Goal: Task Accomplishment & Management: Complete application form

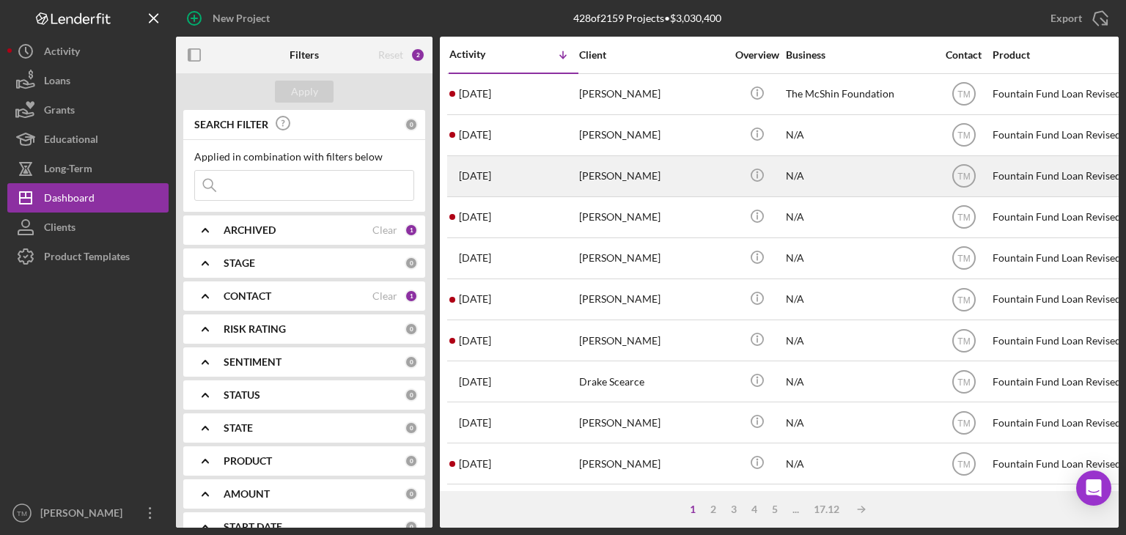
drag, startPoint x: 643, startPoint y: 191, endPoint x: 729, endPoint y: 178, distance: 86.8
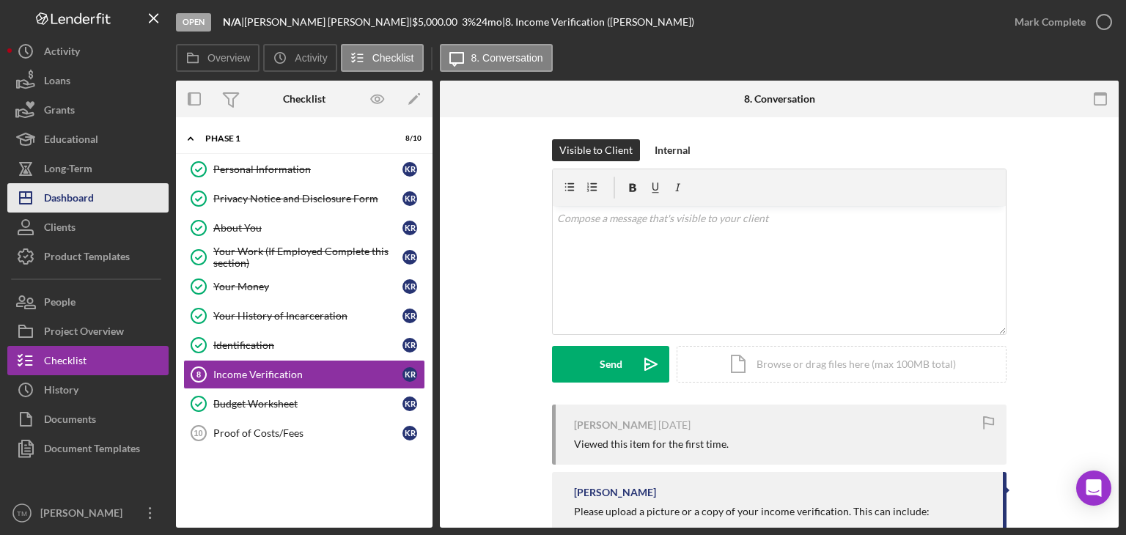
click at [67, 203] on div "Dashboard" at bounding box center [69, 199] width 50 height 33
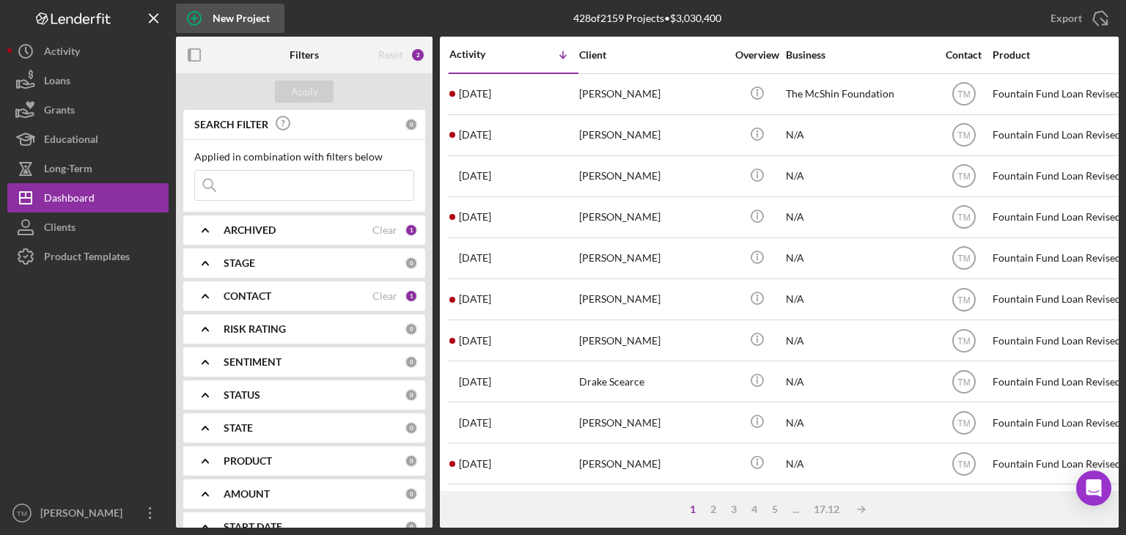
click at [237, 18] on div "New Project" at bounding box center [241, 18] width 57 height 29
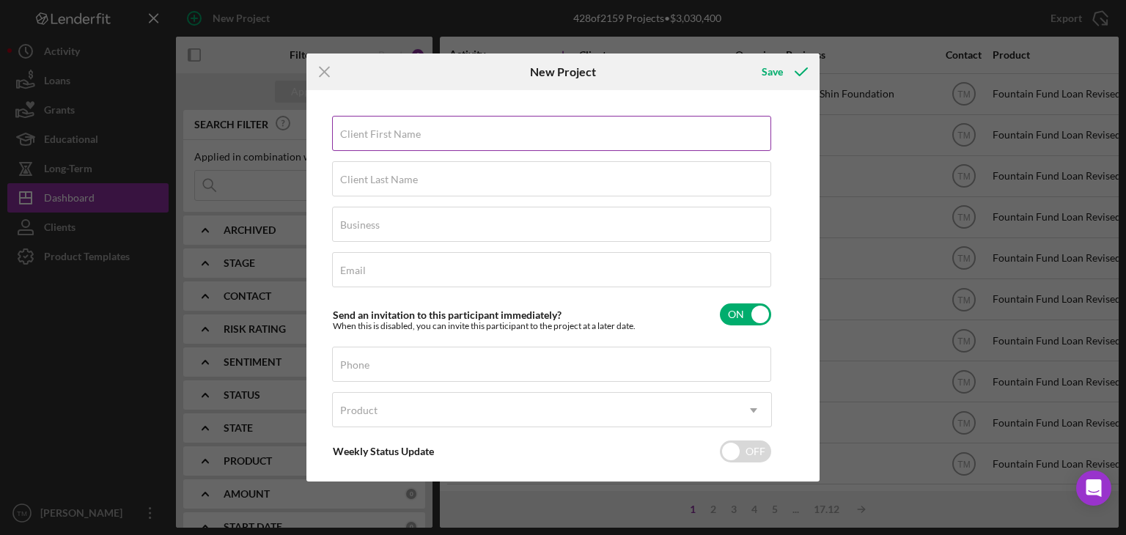
click at [372, 139] on label "Client First Name" at bounding box center [380, 134] width 81 height 12
click at [372, 139] on input "Client First Name" at bounding box center [551, 133] width 439 height 35
type input "Tia"
click at [367, 178] on label "Client Last Name" at bounding box center [379, 180] width 78 height 12
click at [367, 178] on input "Client Last Name" at bounding box center [551, 178] width 439 height 35
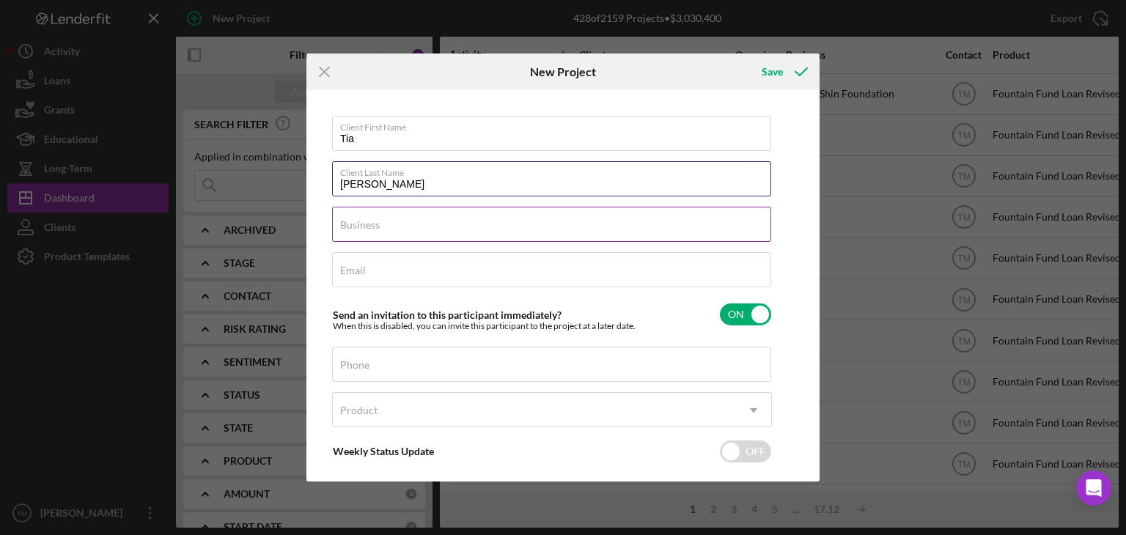
type input "[PERSON_NAME]"
click at [354, 219] on label "Business" at bounding box center [360, 225] width 40 height 12
click at [354, 219] on input "Business" at bounding box center [551, 224] width 439 height 35
click at [355, 224] on input "Business" at bounding box center [551, 224] width 439 height 35
type input "N/A"
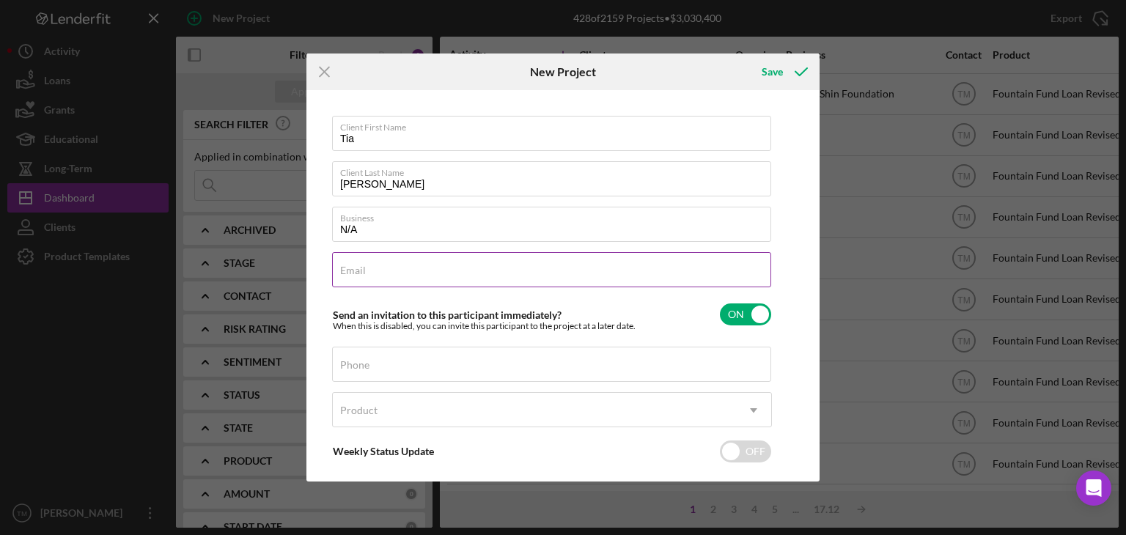
click at [374, 276] on input "Email" at bounding box center [551, 269] width 439 height 35
type input "[EMAIL_ADDRESS][DOMAIN_NAME]"
click at [358, 364] on label "Phone" at bounding box center [354, 365] width 29 height 12
click at [358, 364] on input "Phone" at bounding box center [551, 364] width 439 height 35
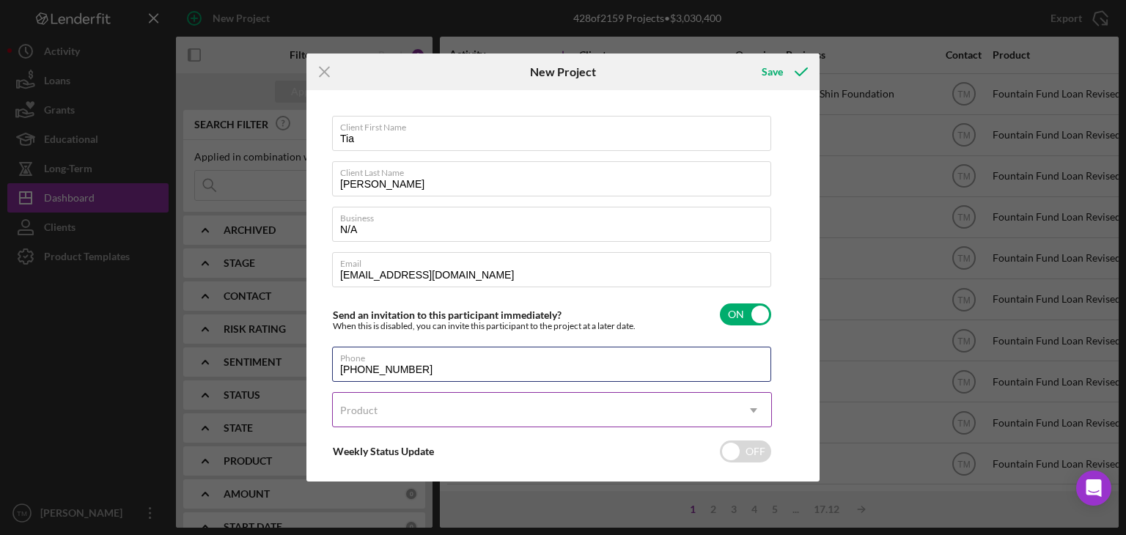
type input "[PHONE_NUMBER]"
click at [366, 405] on div "Product" at bounding box center [358, 411] width 37 height 12
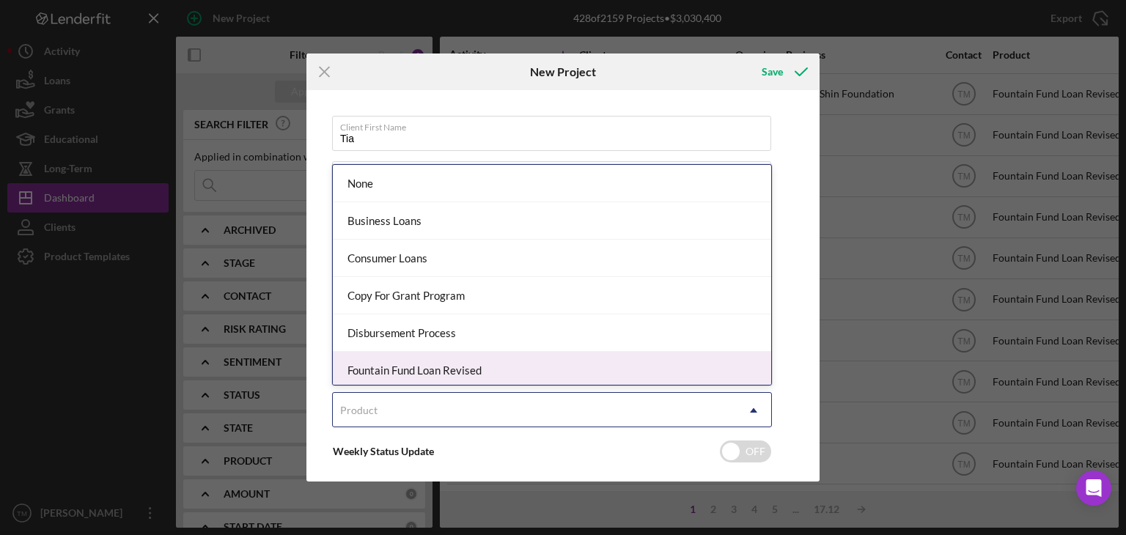
click at [386, 372] on div "Fountain Fund Loan Revised" at bounding box center [552, 370] width 438 height 37
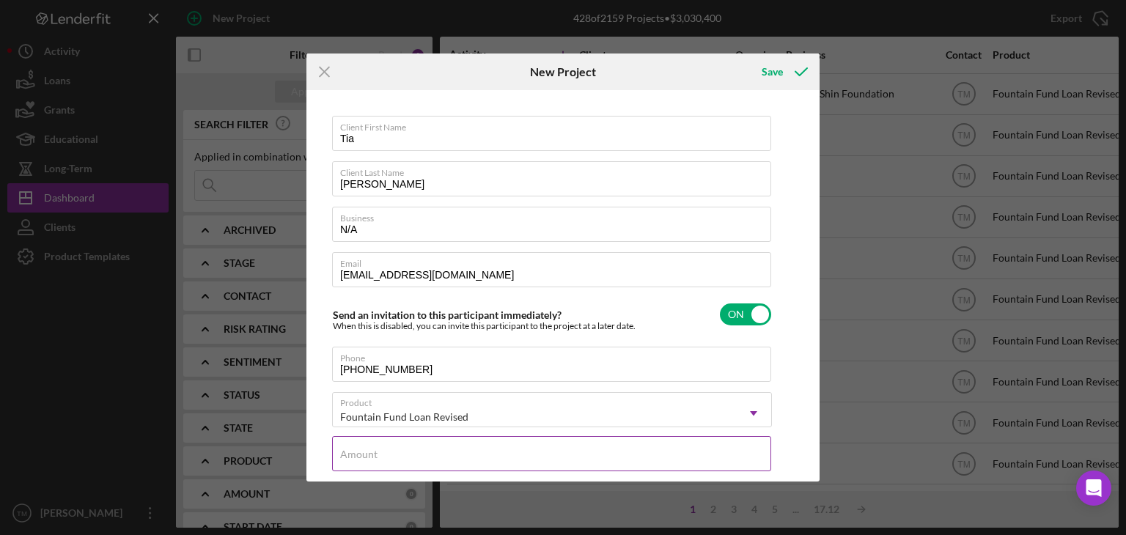
click at [349, 450] on label "Amount" at bounding box center [358, 455] width 37 height 12
click at [349, 450] on input "Amount" at bounding box center [551, 453] width 439 height 35
type input "$13,000"
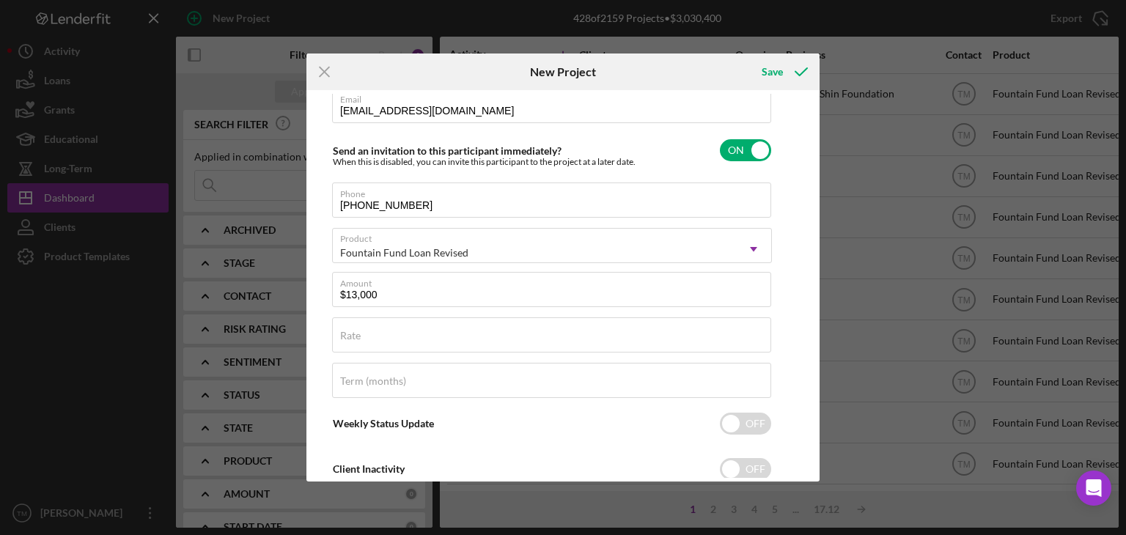
scroll to position [181, 0]
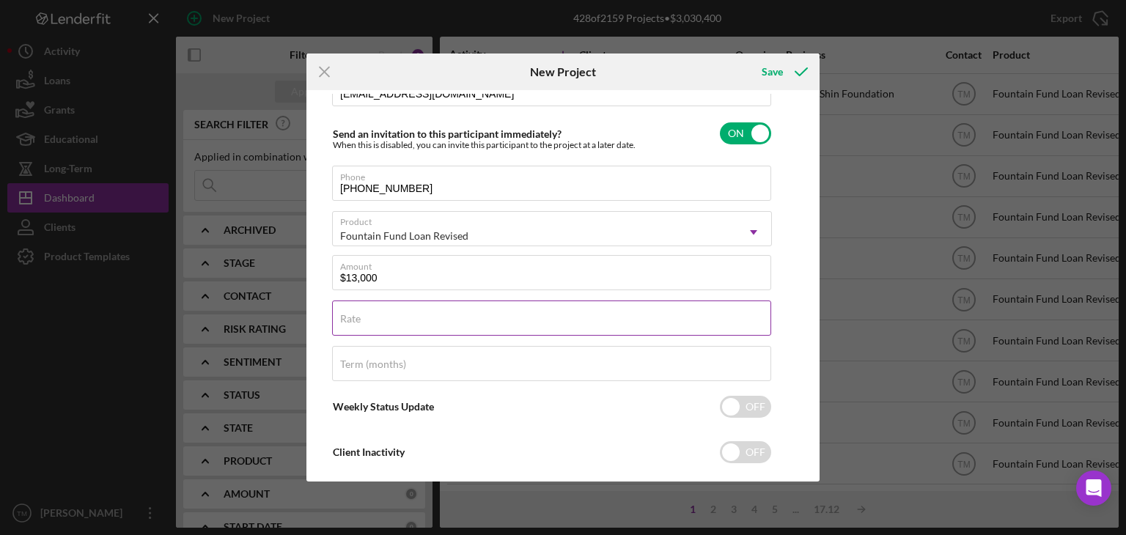
click at [352, 320] on label "Rate" at bounding box center [350, 319] width 21 height 12
click at [352, 320] on input "Rate" at bounding box center [551, 318] width 439 height 35
type input "3.000%"
click at [347, 372] on input "Term (months)" at bounding box center [551, 363] width 439 height 35
type input "36"
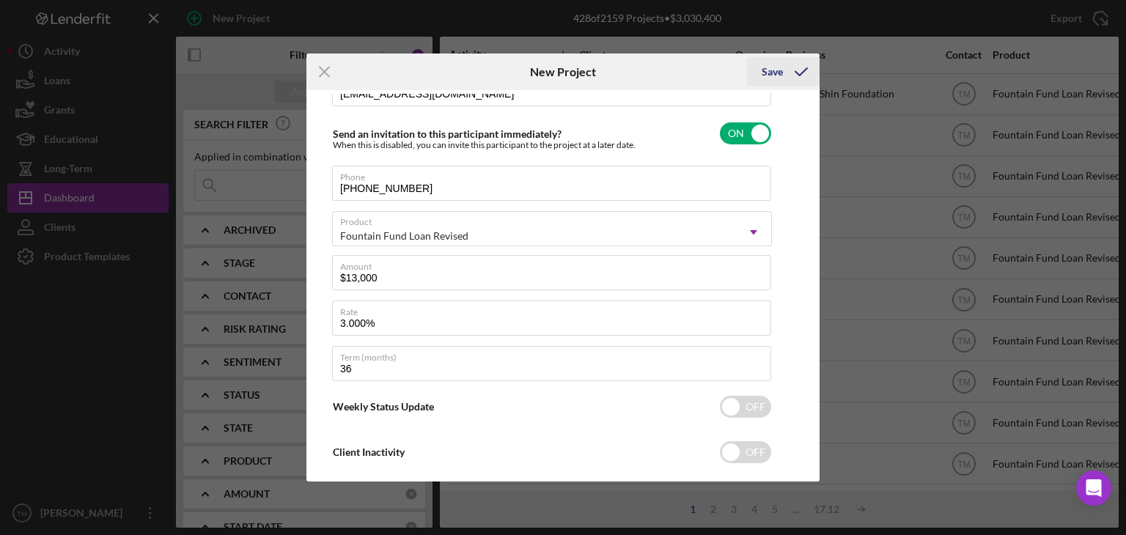
click at [798, 73] on icon "submit" at bounding box center [801, 72] width 37 height 37
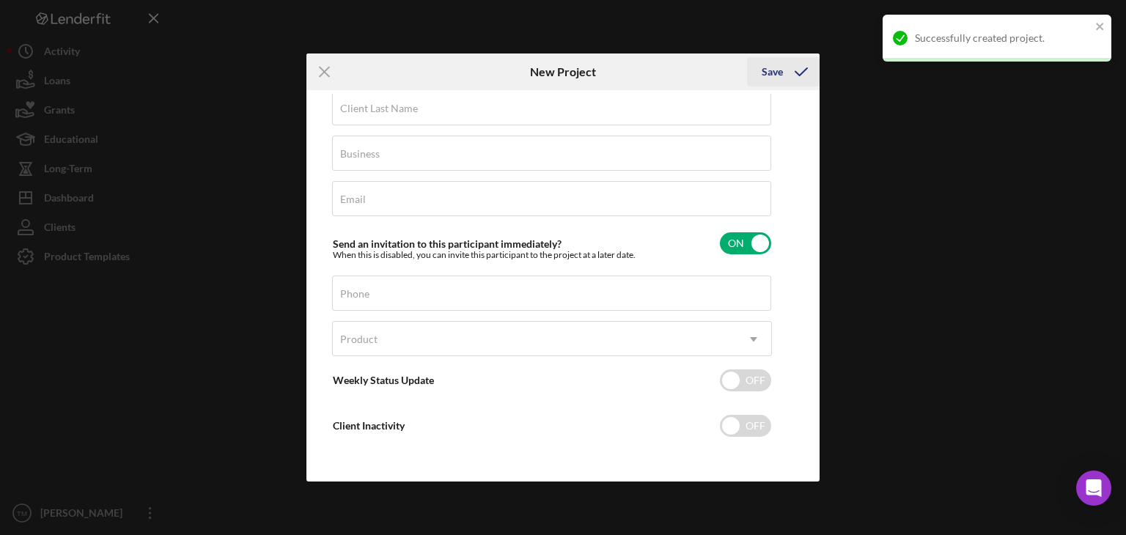
scroll to position [70, 0]
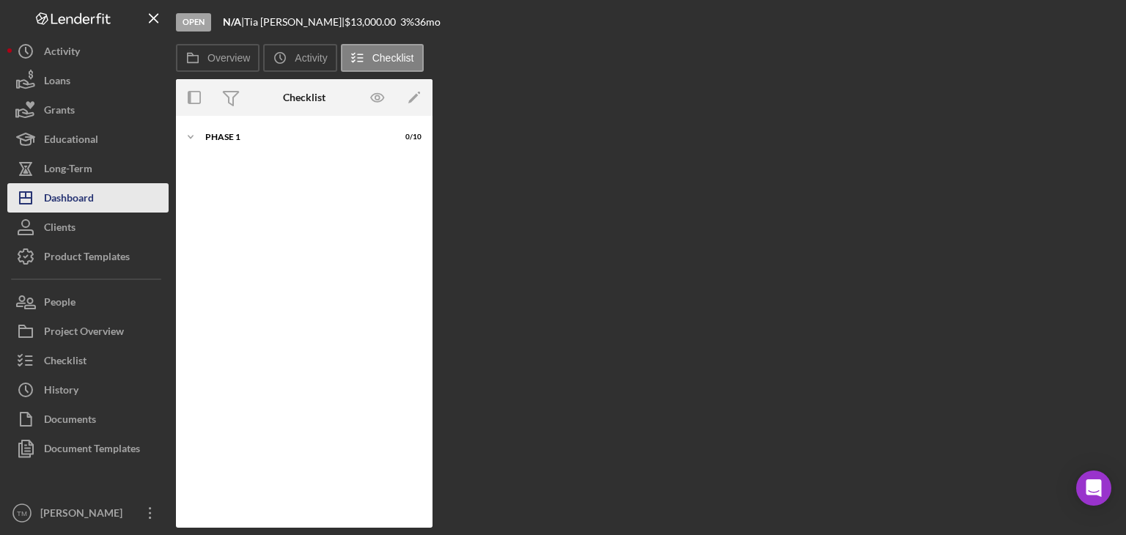
click at [76, 192] on div "Dashboard" at bounding box center [69, 199] width 50 height 33
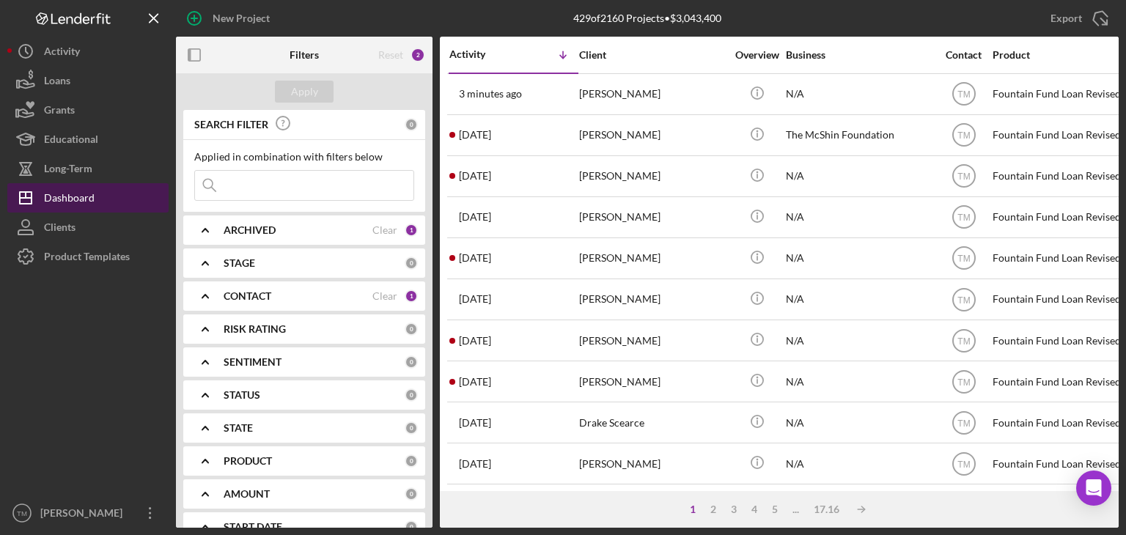
click at [78, 197] on div "Dashboard" at bounding box center [69, 199] width 51 height 33
click at [418, 54] on div "2" at bounding box center [417, 55] width 15 height 15
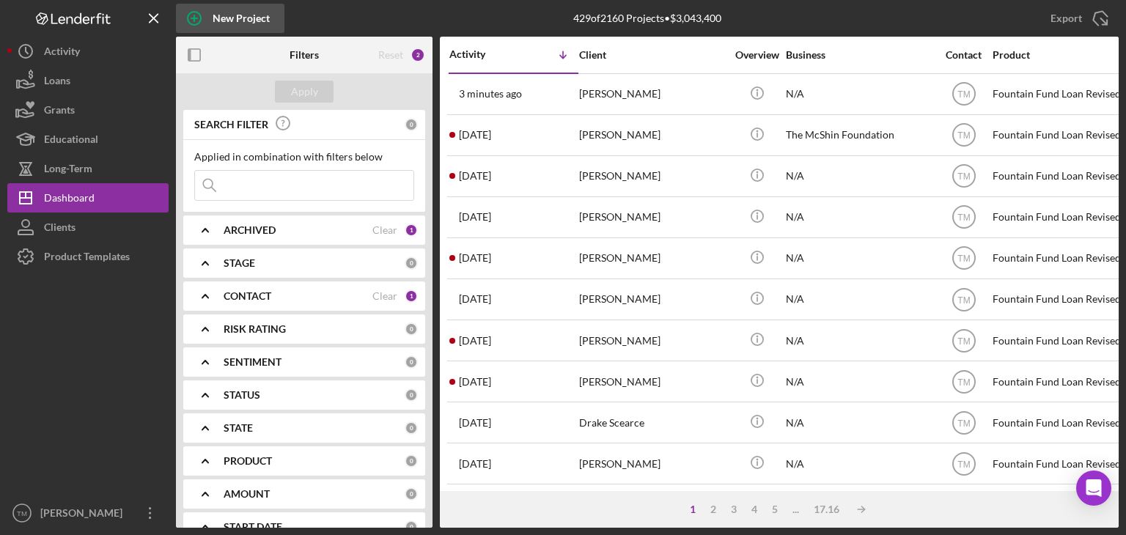
click at [249, 15] on div "New Project" at bounding box center [241, 18] width 57 height 29
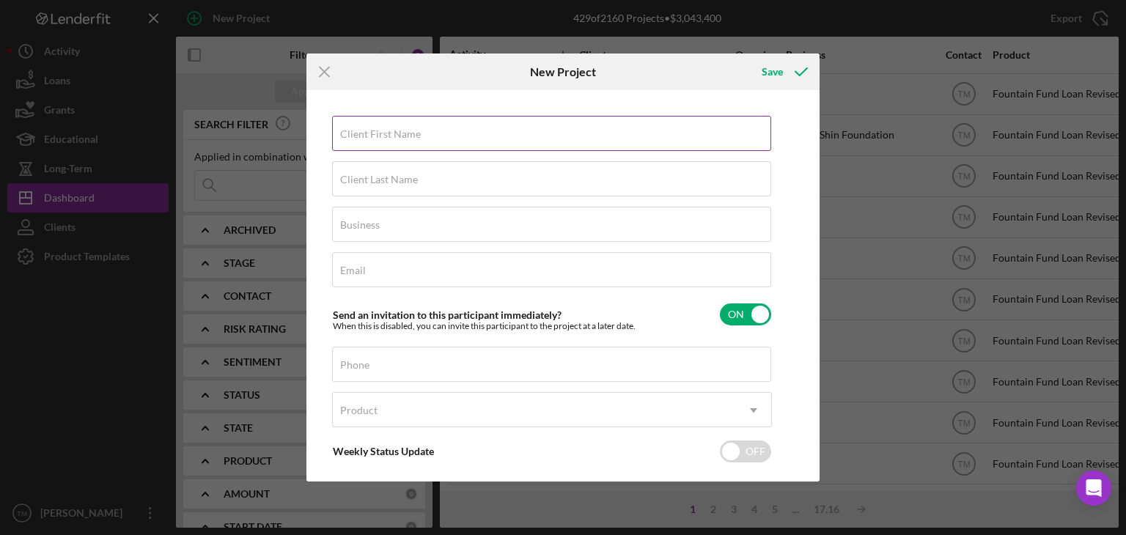
click at [366, 139] on label "Client First Name" at bounding box center [380, 134] width 81 height 12
click at [366, 139] on input "Client First Name" at bounding box center [551, 133] width 439 height 35
type input "[PERSON_NAME]"
click at [359, 183] on label "Client Last Name" at bounding box center [379, 180] width 78 height 12
click at [359, 183] on input "Client Last Name" at bounding box center [551, 178] width 439 height 35
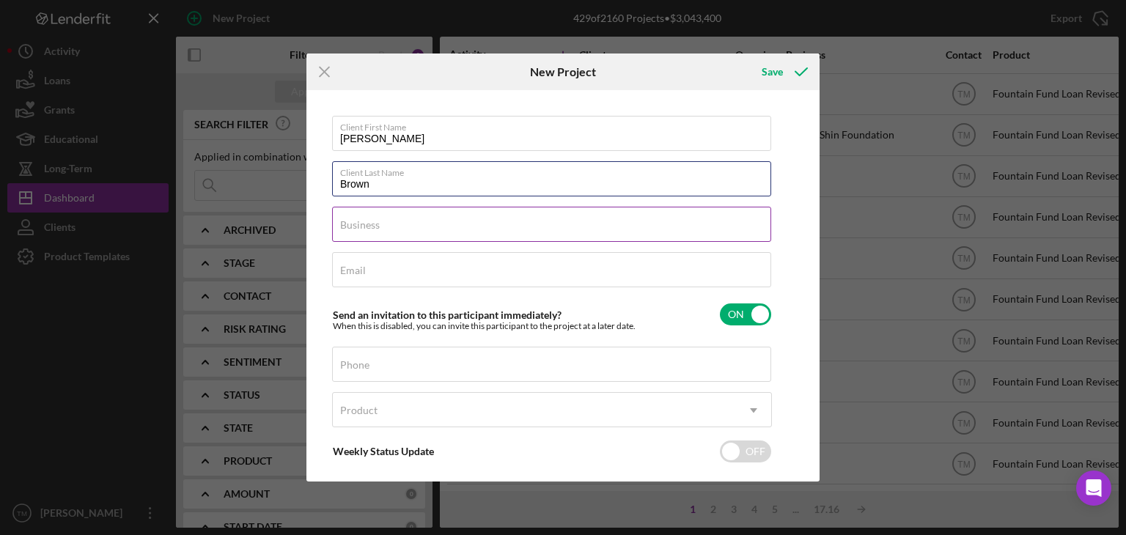
type input "Brown"
click at [364, 226] on label "Business" at bounding box center [360, 225] width 40 height 12
click at [364, 226] on input "Business" at bounding box center [551, 224] width 439 height 35
type input "N/A"
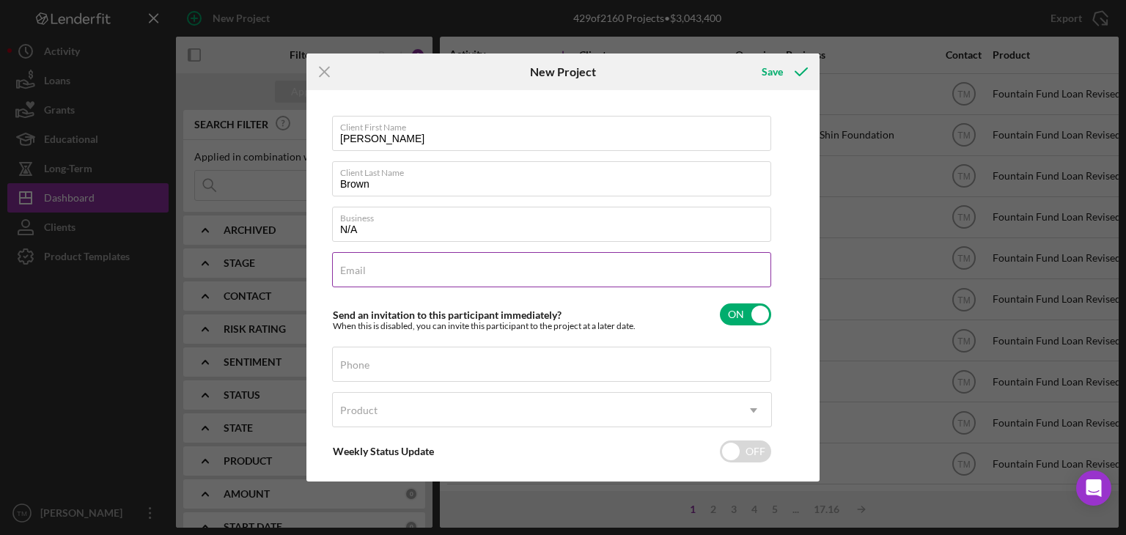
click at [364, 273] on label "Email" at bounding box center [353, 271] width 26 height 12
click at [364, 273] on input "Email" at bounding box center [551, 269] width 439 height 35
type input "bjevon"
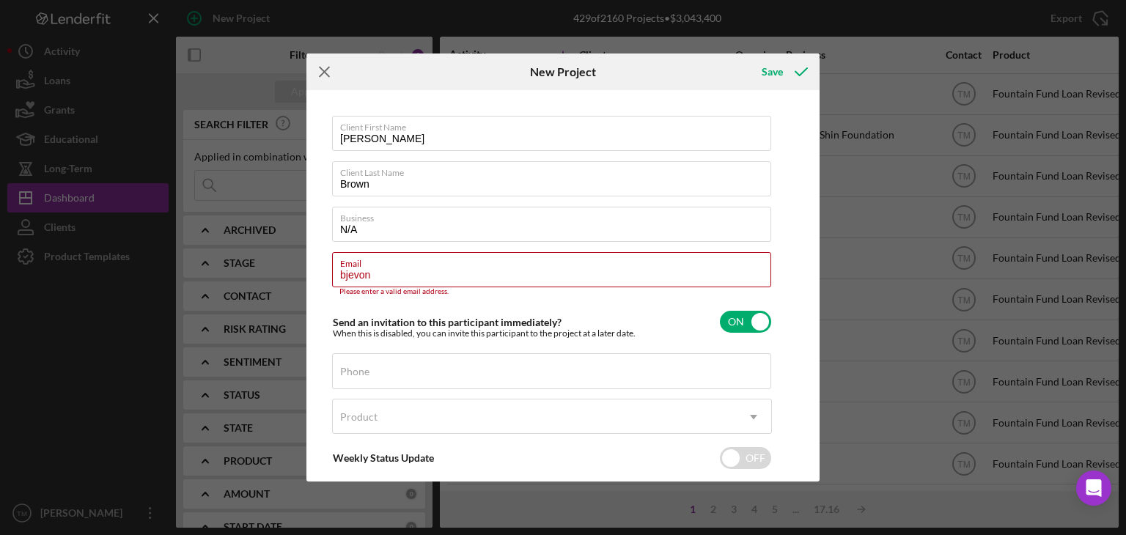
click at [325, 71] on line at bounding box center [325, 72] width 10 height 10
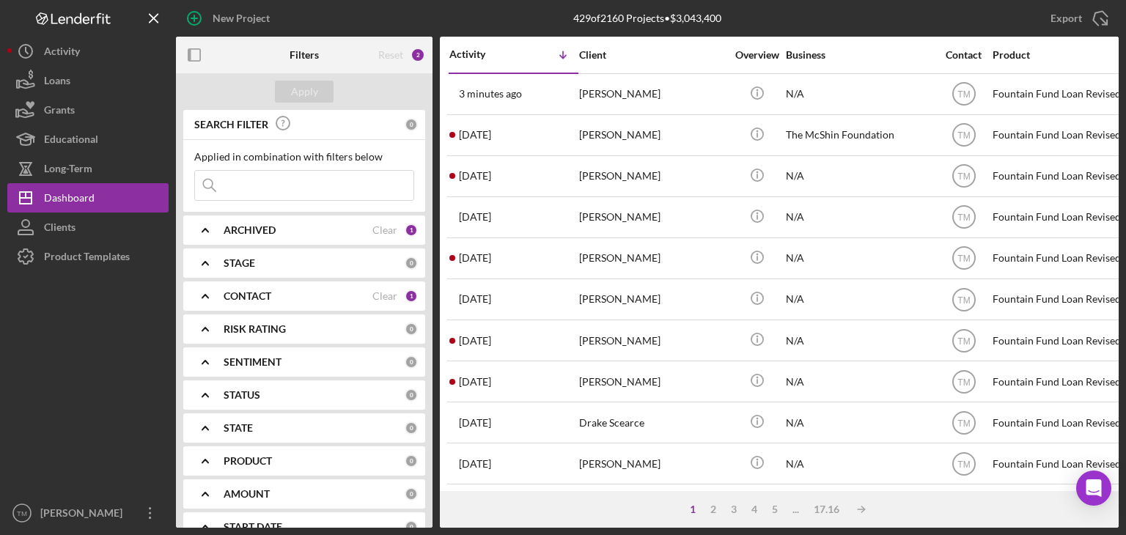
click at [249, 185] on input at bounding box center [304, 185] width 218 height 29
type input "[PERSON_NAME]"
click at [309, 92] on div "Apply" at bounding box center [304, 92] width 27 height 22
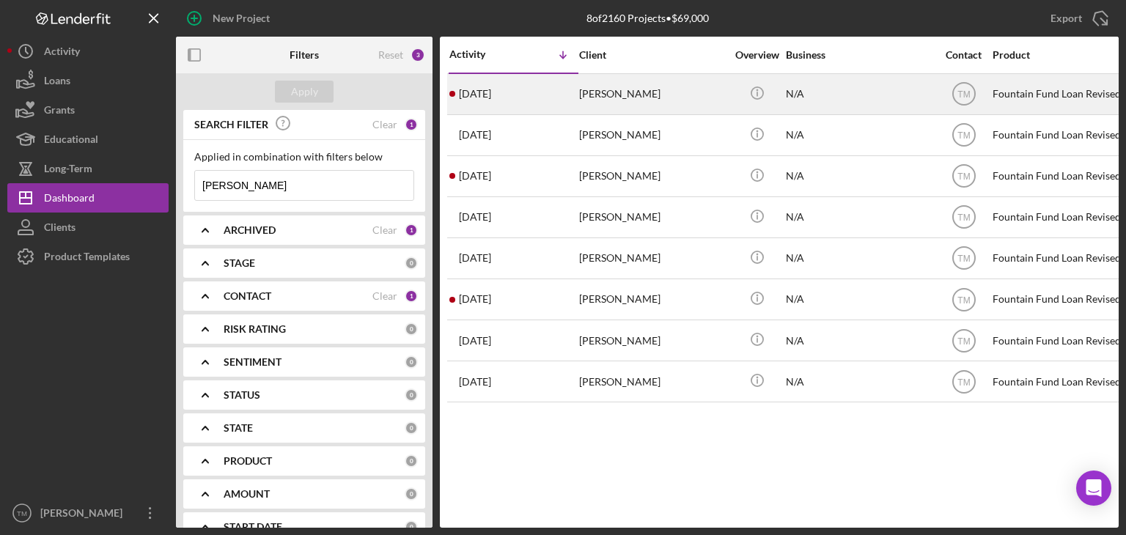
click at [621, 95] on div "[PERSON_NAME]" at bounding box center [652, 94] width 147 height 39
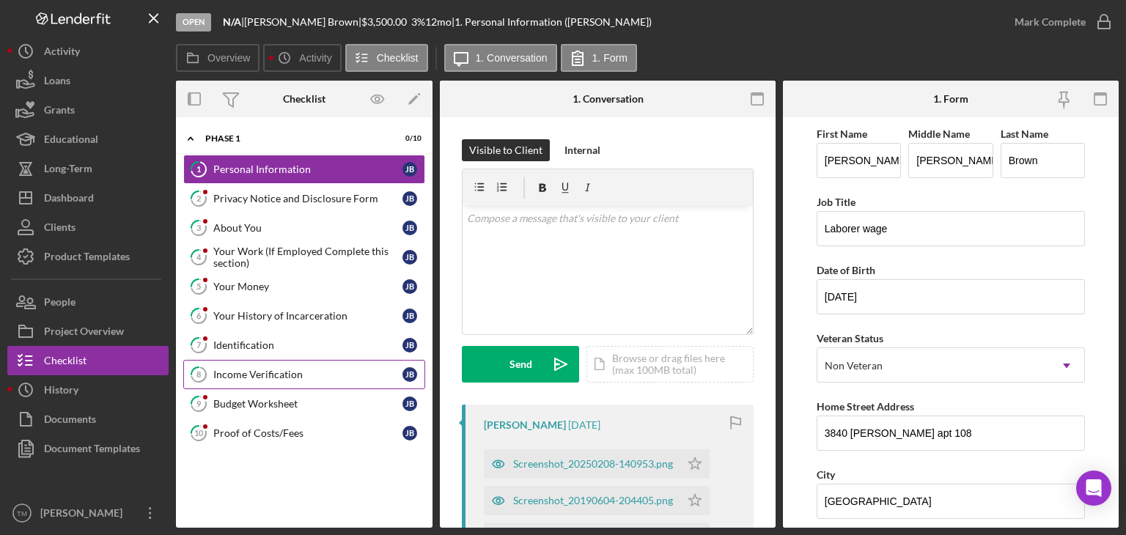
click at [255, 370] on div "Income Verification" at bounding box center [307, 375] width 189 height 12
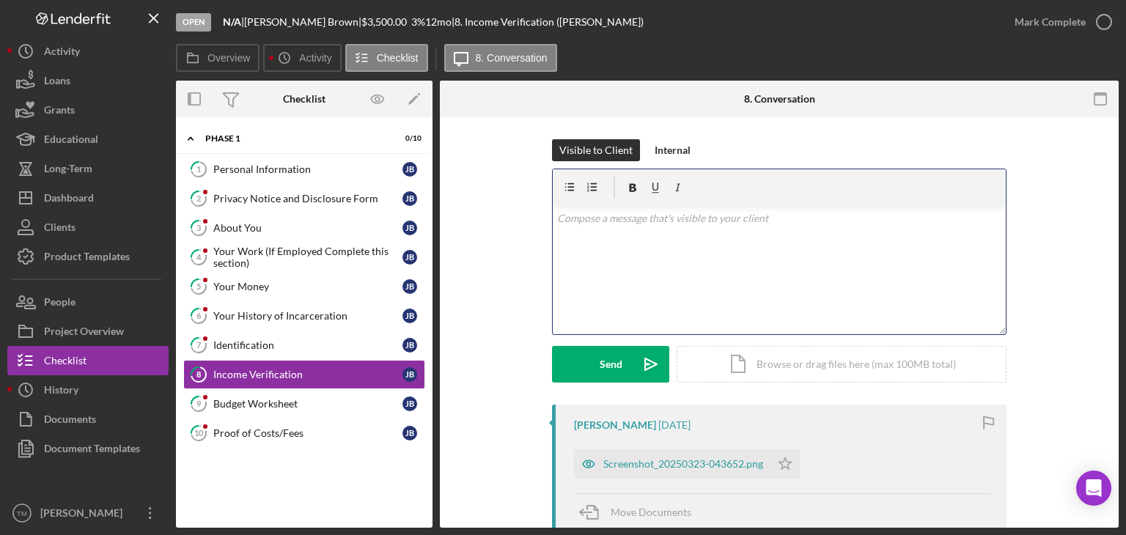
click at [608, 235] on div "v Color teal Color pink Remove color Add row above Add row below Add column bef…" at bounding box center [779, 270] width 453 height 128
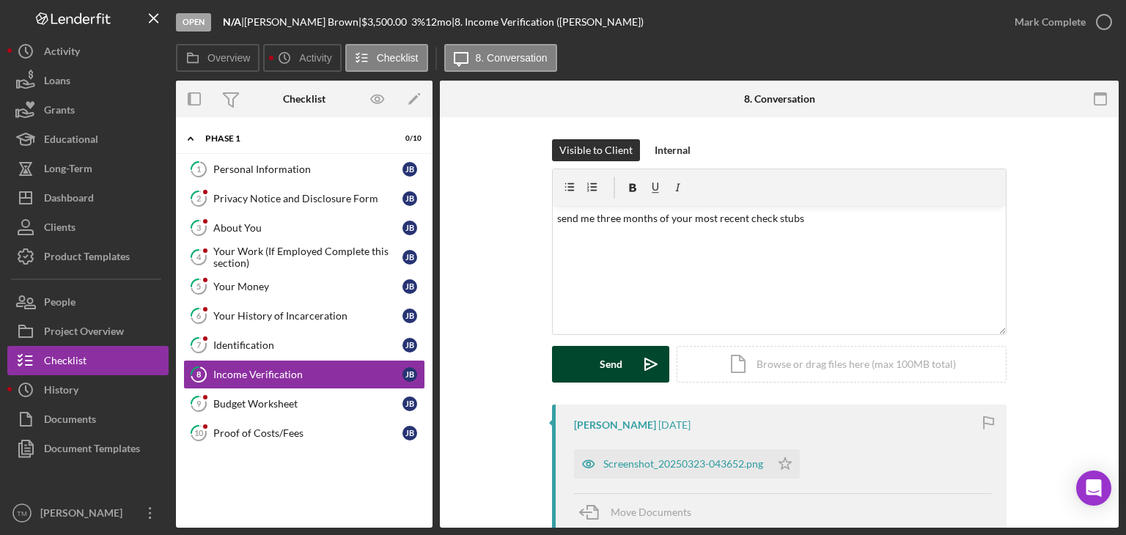
click at [601, 357] on div "Send" at bounding box center [611, 364] width 23 height 37
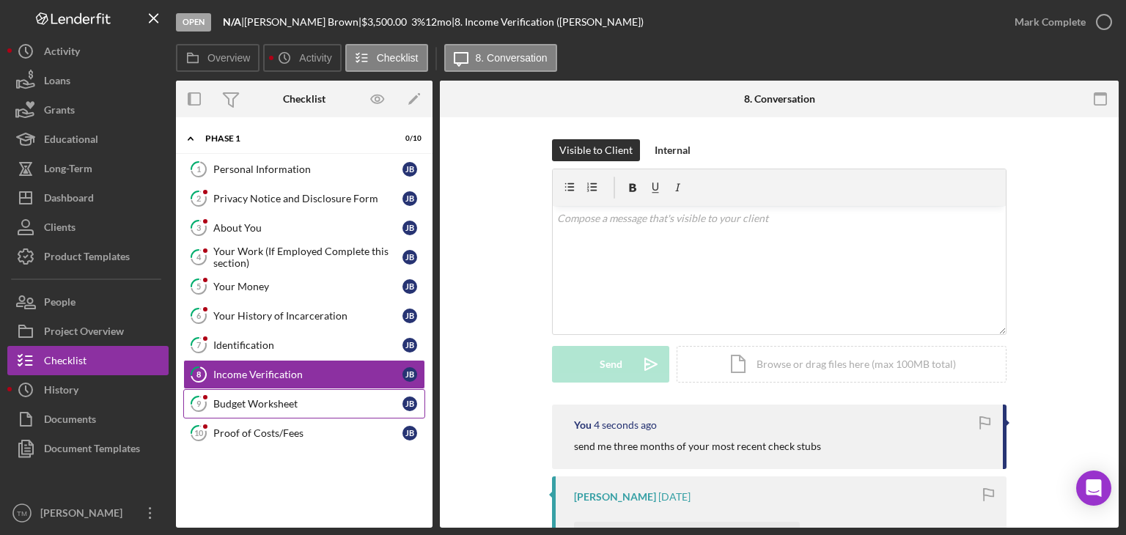
click at [244, 403] on div "Budget Worksheet" at bounding box center [307, 404] width 189 height 12
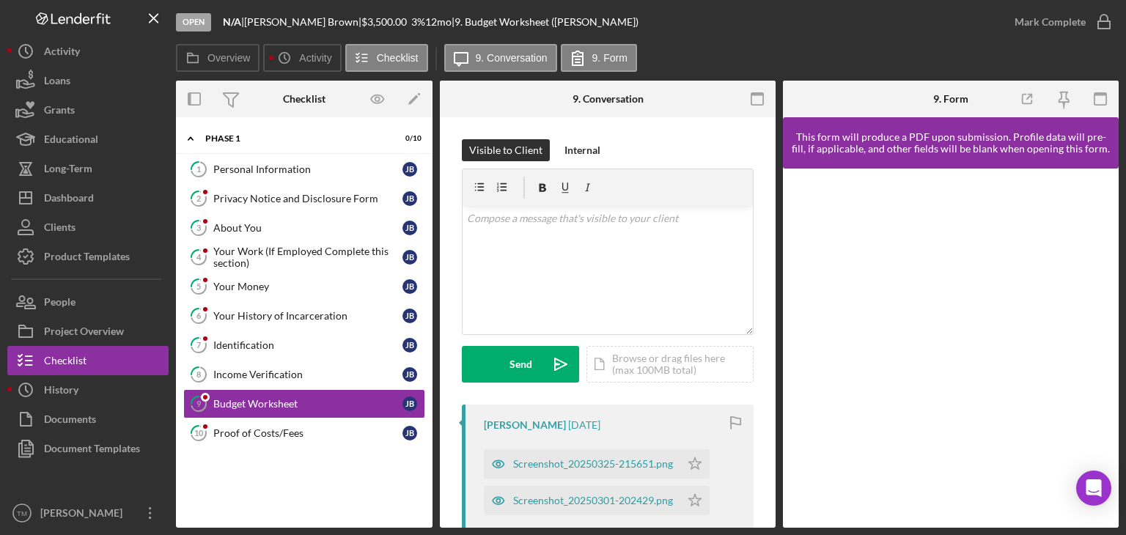
scroll to position [73, 0]
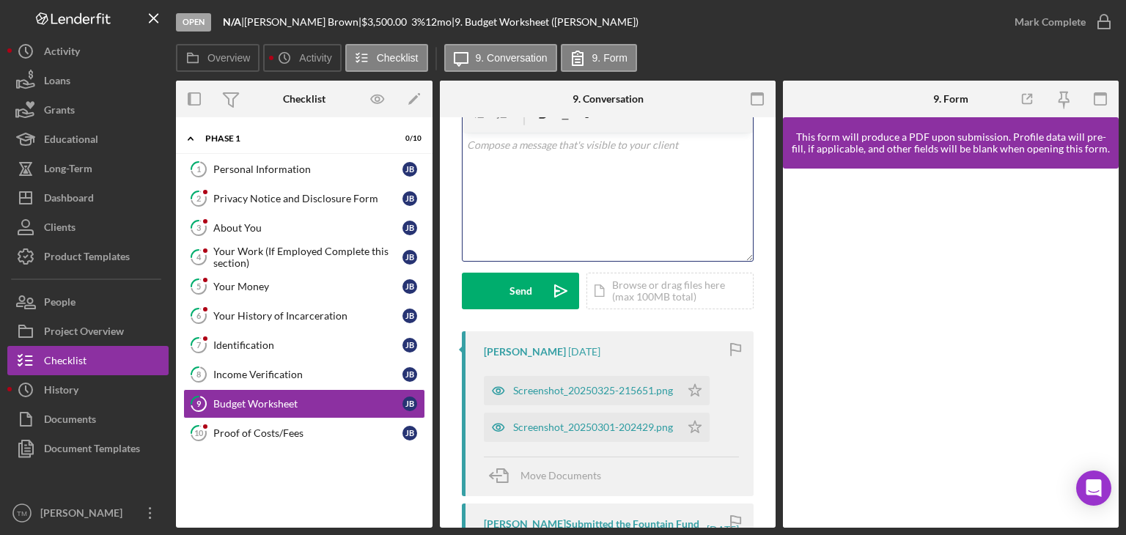
click at [490, 178] on div "v Color teal Color pink Remove color Add row above Add row below Add column bef…" at bounding box center [608, 197] width 290 height 128
click at [520, 295] on div "Send" at bounding box center [520, 291] width 23 height 37
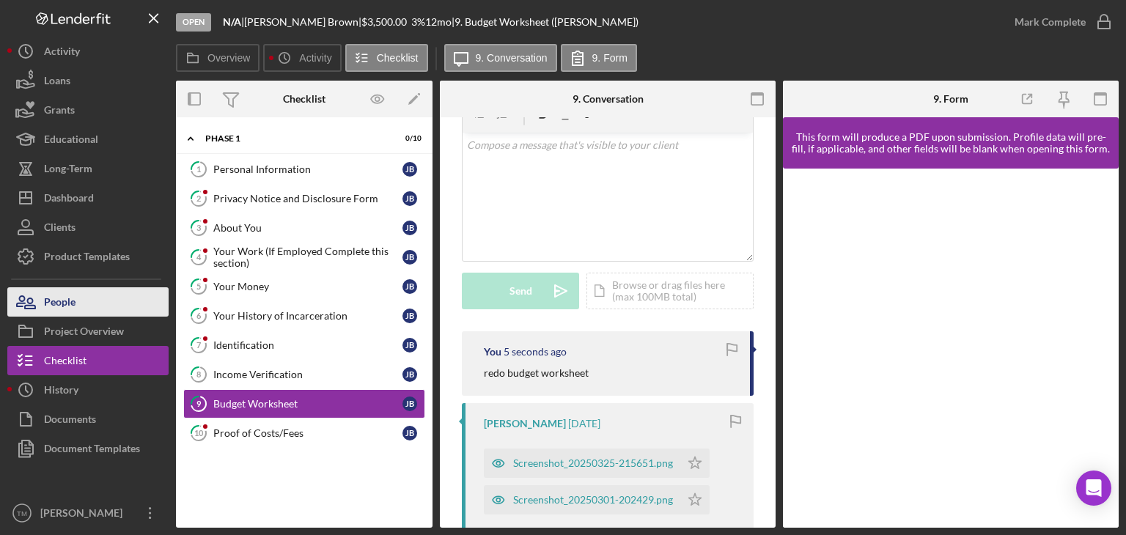
click at [59, 306] on div "People" at bounding box center [60, 303] width 32 height 33
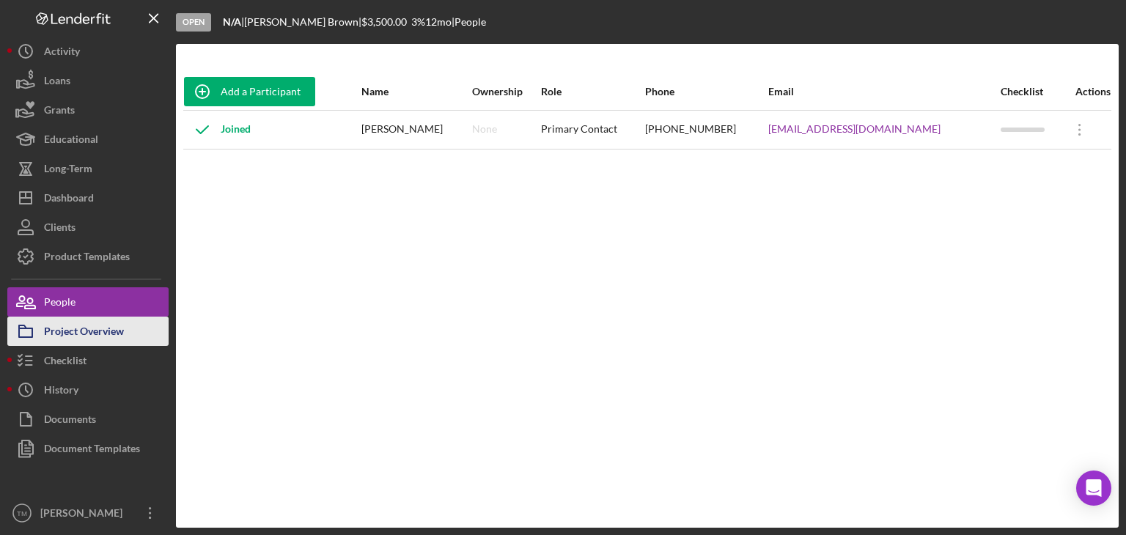
click at [92, 329] on div "Project Overview" at bounding box center [84, 333] width 80 height 33
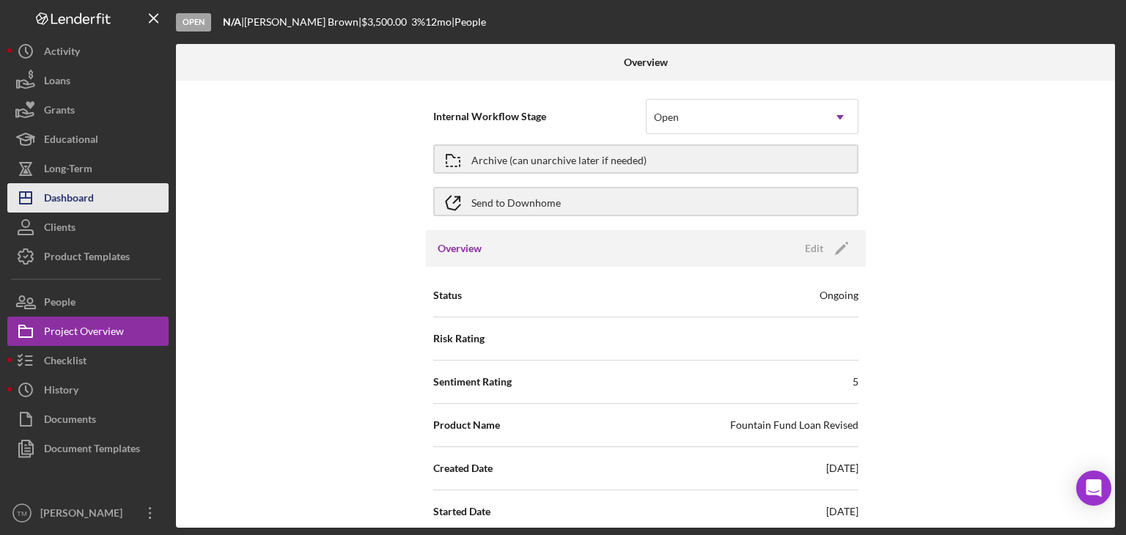
click at [75, 200] on div "Dashboard" at bounding box center [69, 199] width 50 height 33
